Goal: Task Accomplishment & Management: Use online tool/utility

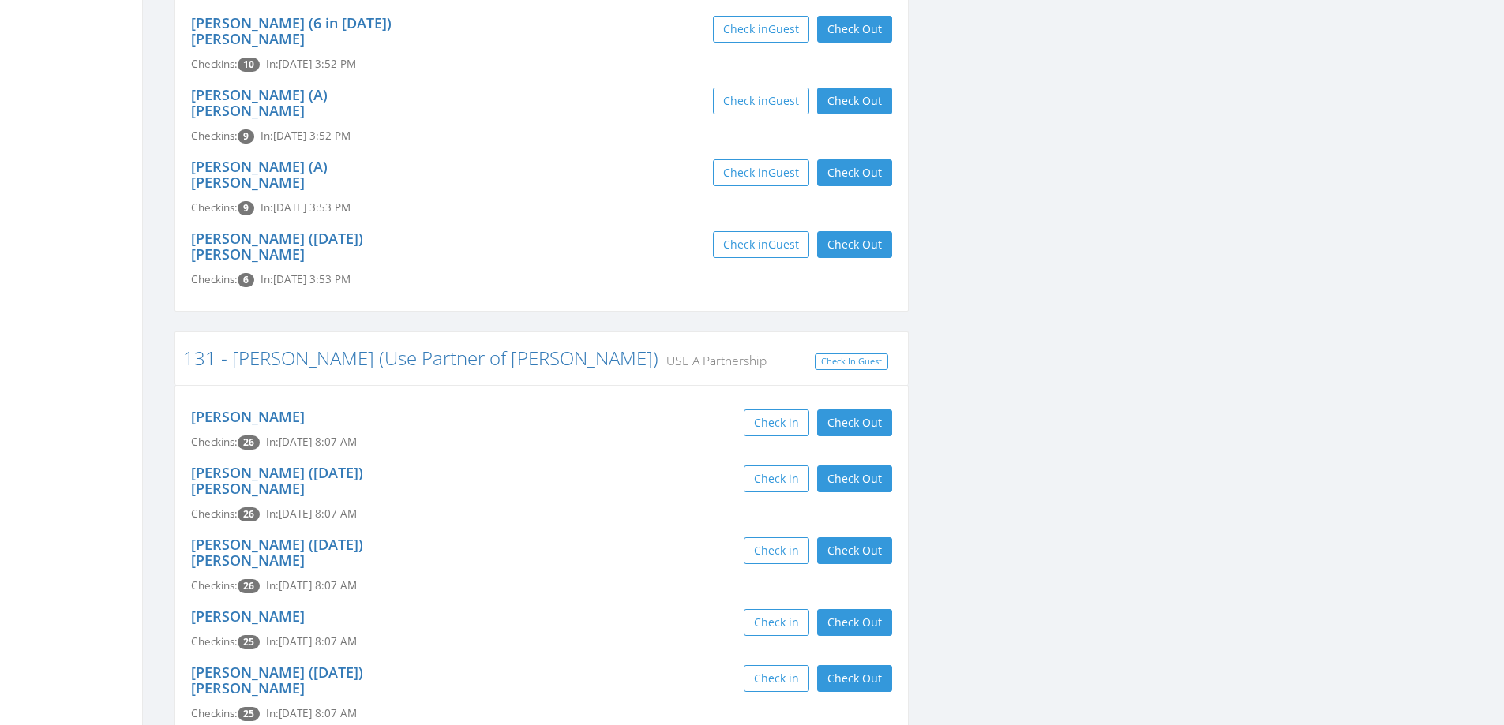
scroll to position [868, 0]
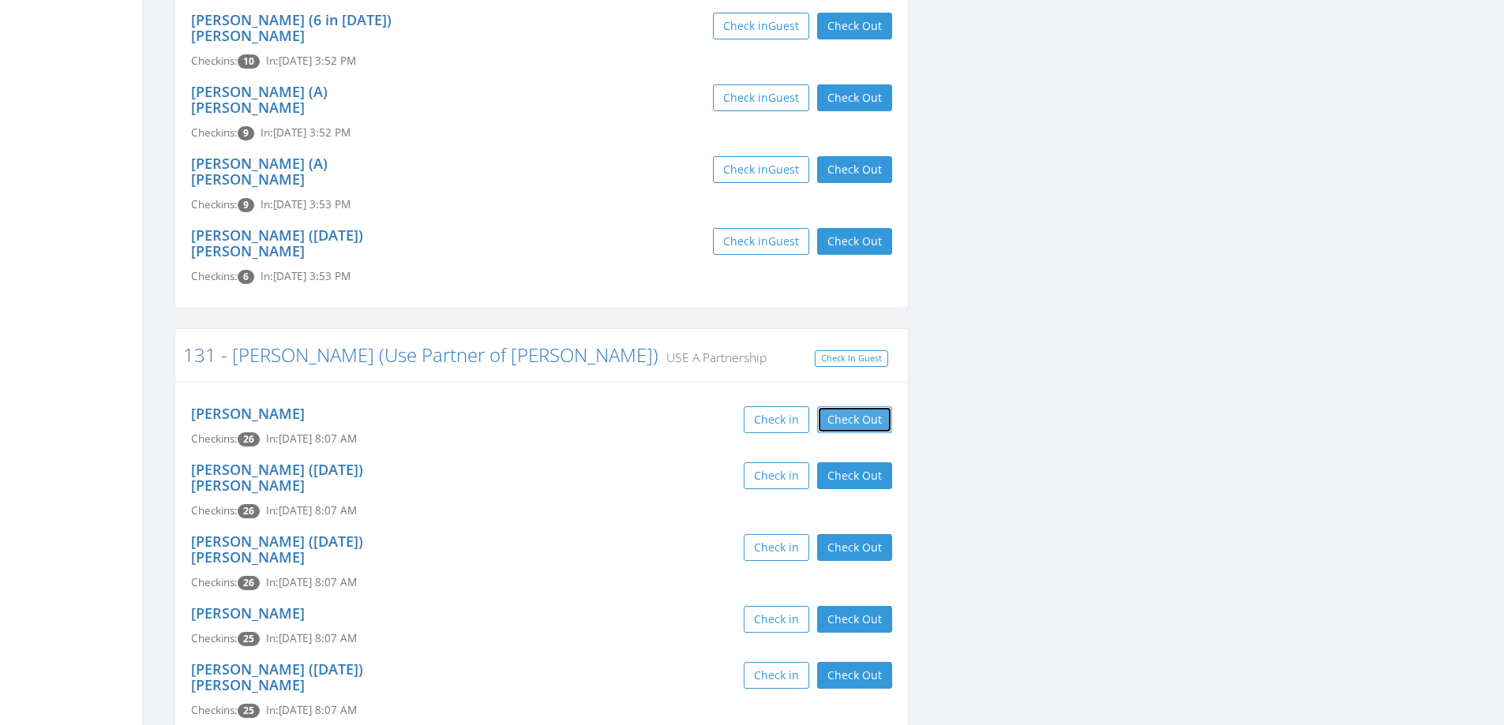
click at [856, 406] on button "Check Out" at bounding box center [854, 419] width 75 height 27
click at [850, 463] on button "Check Out" at bounding box center [854, 476] width 75 height 27
click at [848, 534] on button "Check Out" at bounding box center [854, 547] width 75 height 27
click at [848, 606] on button "Check Out" at bounding box center [854, 619] width 75 height 27
click at [848, 662] on button "Check Out" at bounding box center [854, 675] width 75 height 27
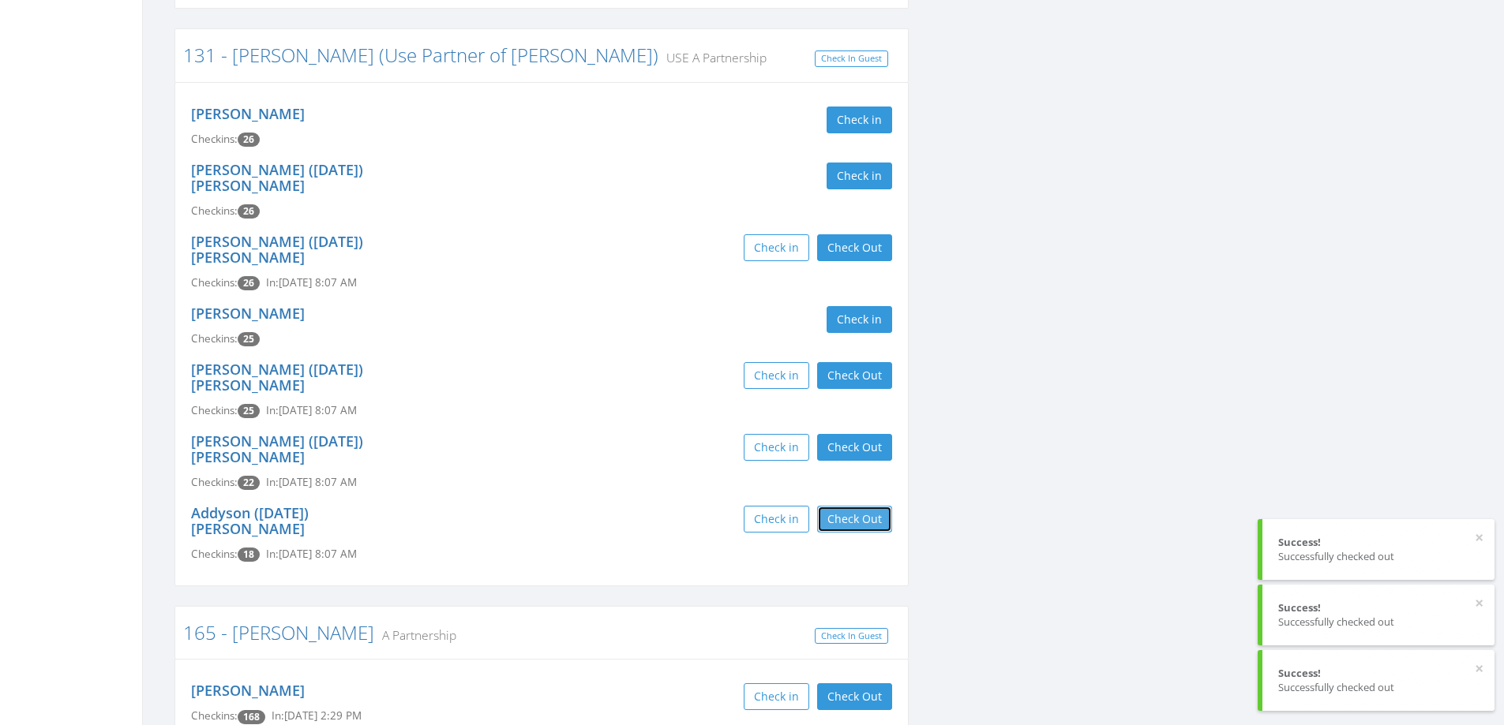
scroll to position [947, 0]
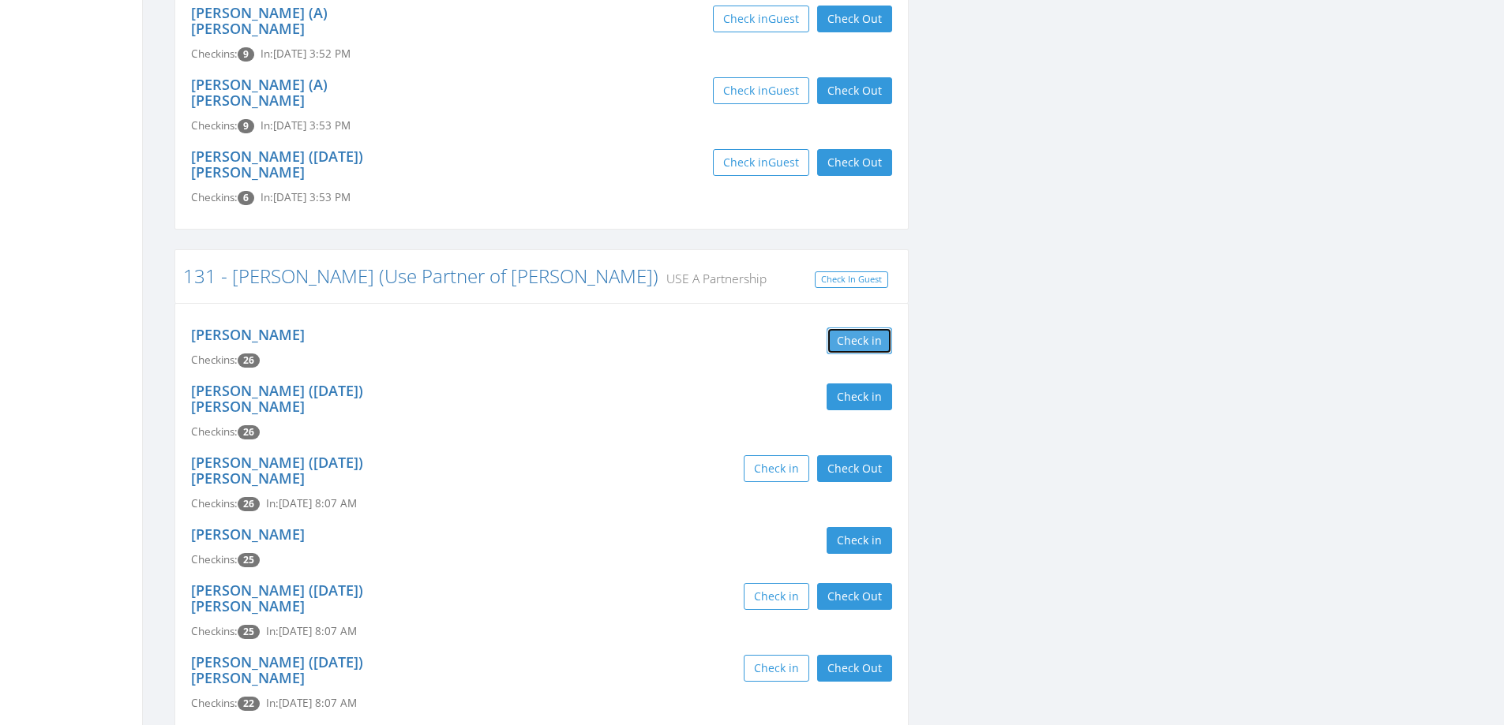
click at [856, 328] on button "Check in" at bounding box center [859, 341] width 66 height 27
click at [856, 384] on button "Check in" at bounding box center [859, 397] width 66 height 27
click at [848, 527] on button "Check in" at bounding box center [859, 540] width 66 height 27
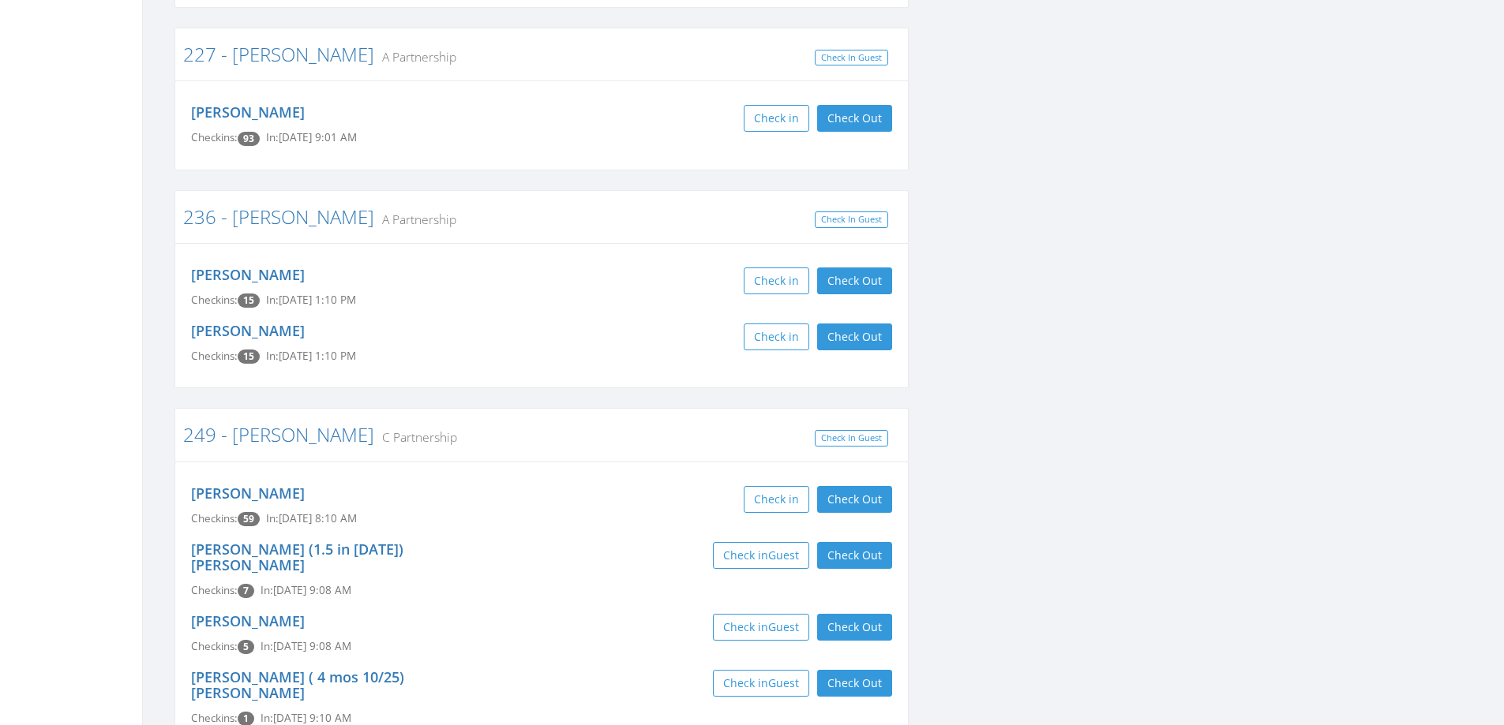
scroll to position [2762, 0]
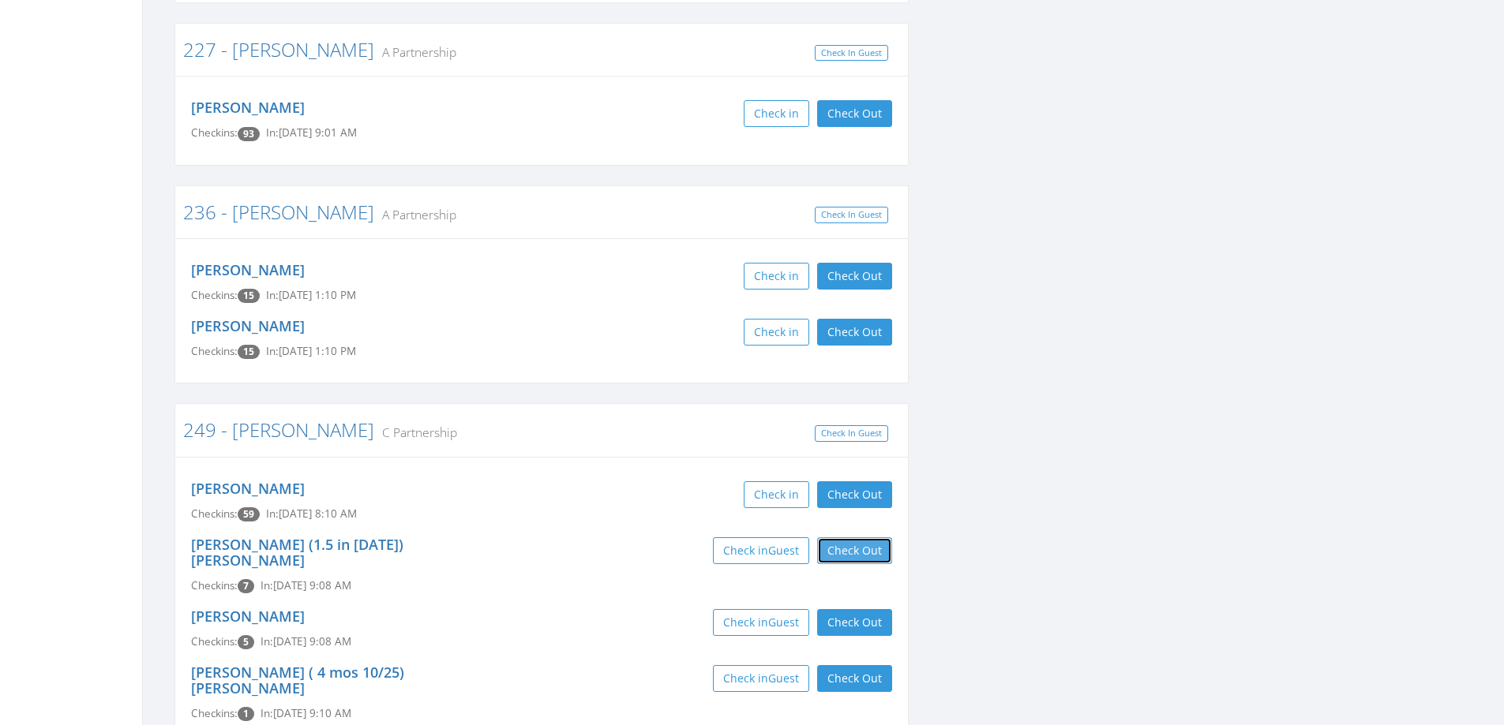
click at [843, 537] on button "Check Out" at bounding box center [854, 550] width 75 height 27
click at [844, 609] on button "Check Out" at bounding box center [854, 622] width 75 height 27
click at [856, 665] on button "Check Out" at bounding box center [854, 678] width 75 height 27
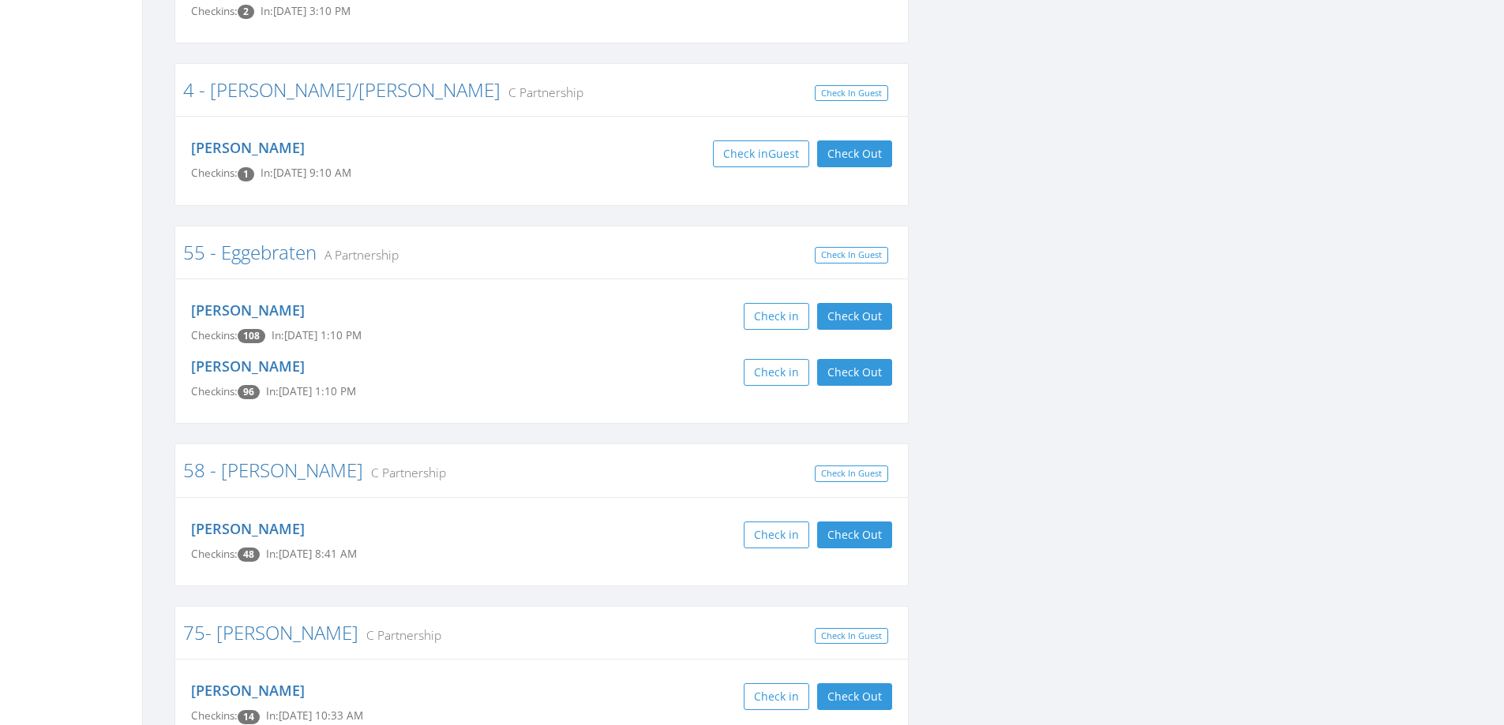
scroll to position [4104, 0]
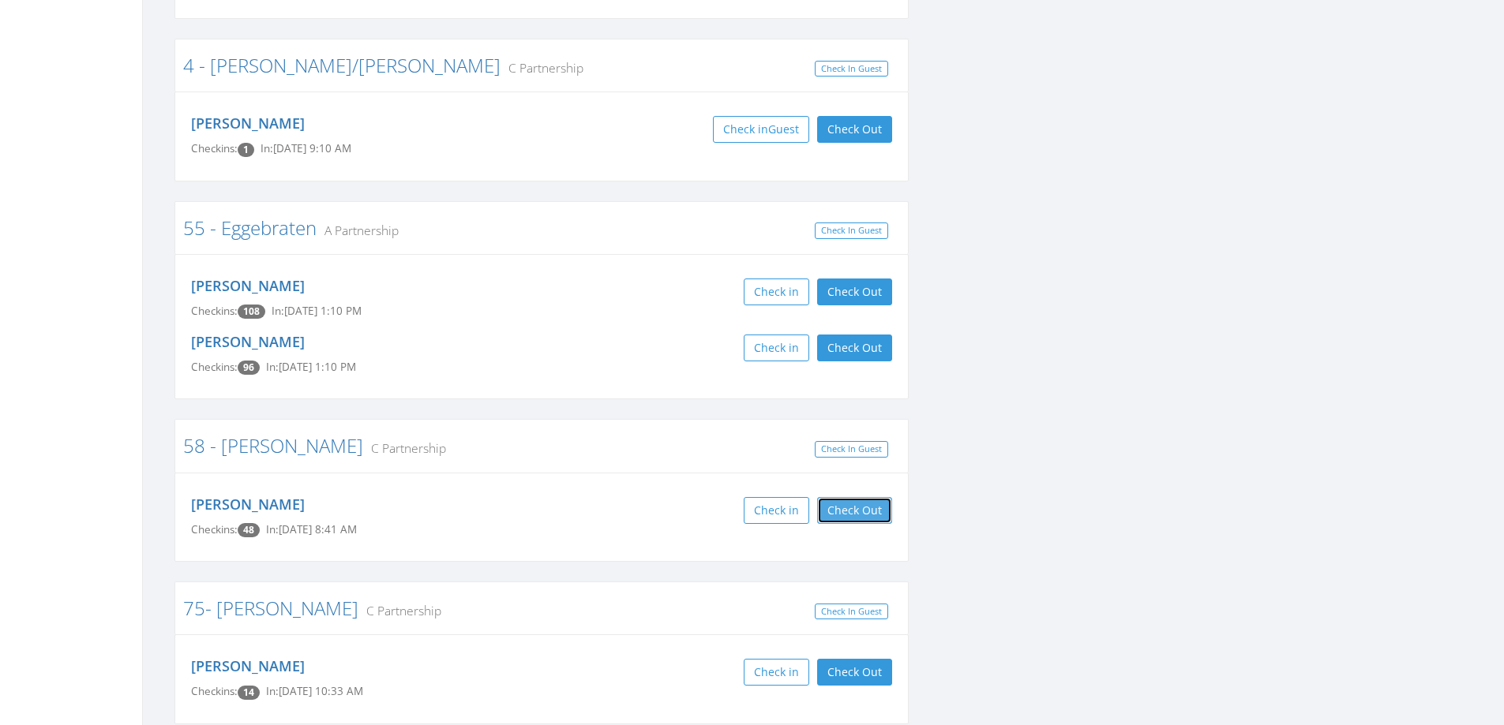
click at [860, 497] on button "Check Out" at bounding box center [854, 510] width 75 height 27
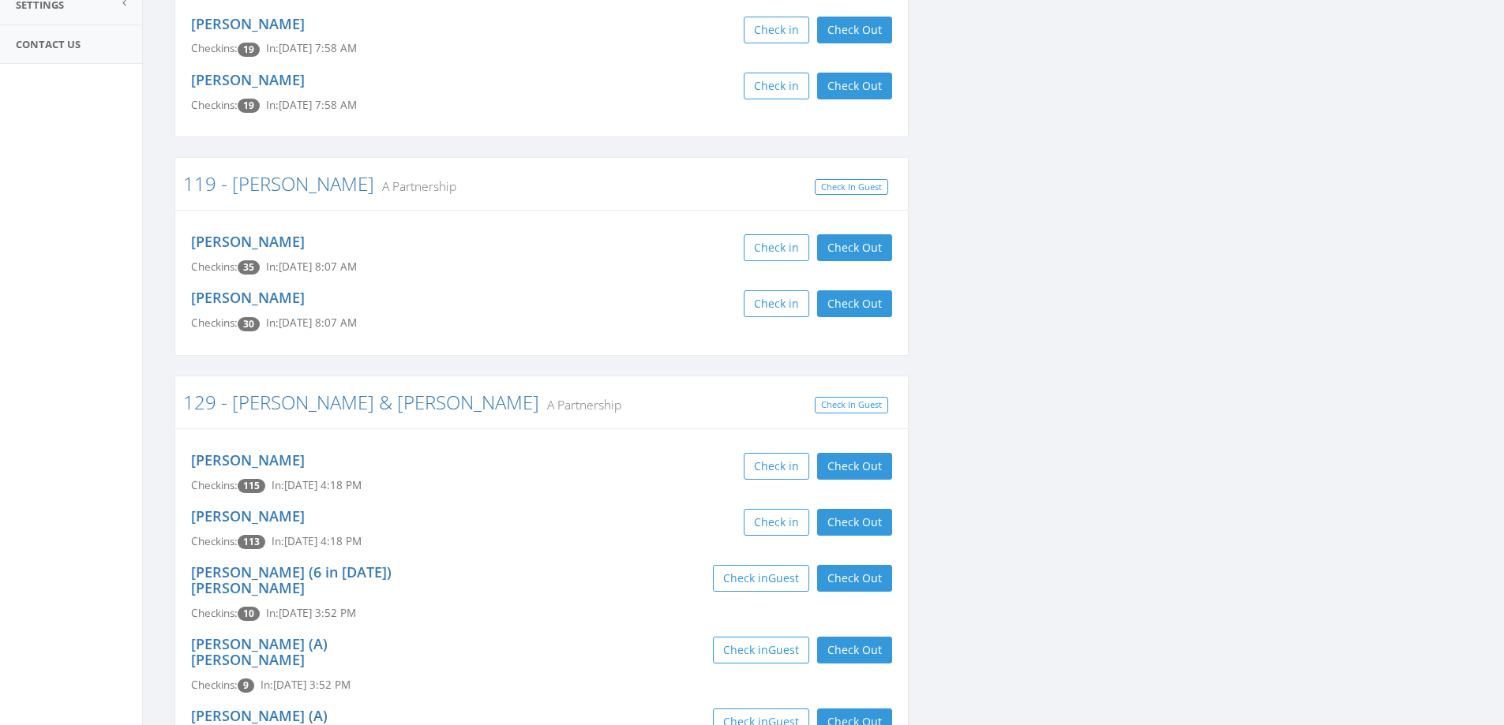
scroll to position [0, 0]
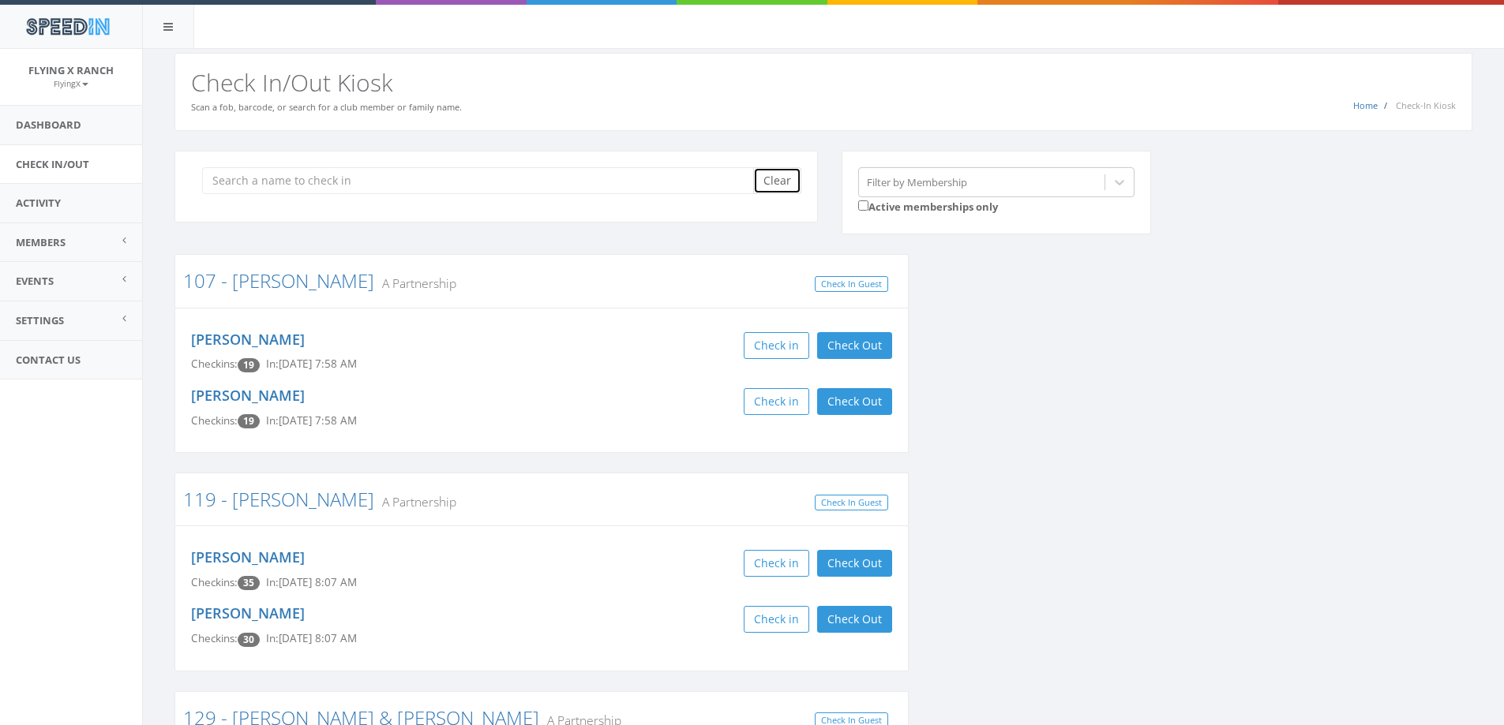
click at [785, 178] on button "Clear" at bounding box center [777, 180] width 48 height 27
click at [651, 70] on h2 "Check In/Out Kiosk" at bounding box center [823, 82] width 1264 height 26
